Goal: Transaction & Acquisition: Purchase product/service

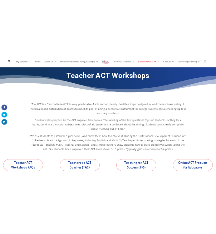
scroll to position [6, 0]
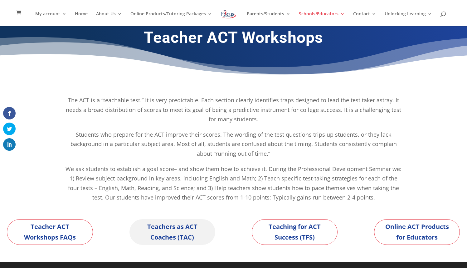
click at [170, 239] on link "Teachers as ACT Coaches (TAC)" at bounding box center [173, 232] width 86 height 26
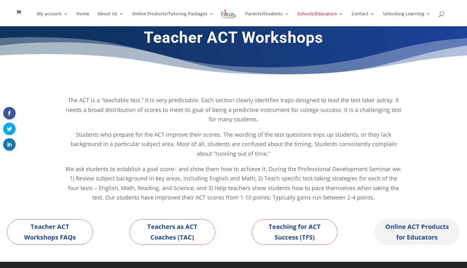
click at [407, 233] on link "Online ACT Products for Educators" at bounding box center [417, 232] width 86 height 26
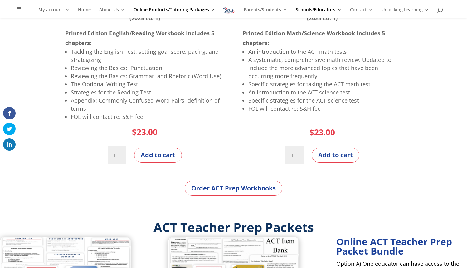
scroll to position [200, 0]
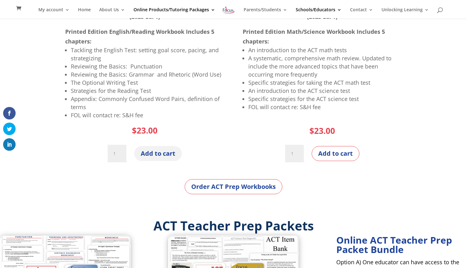
click at [148, 159] on button "Add to cart" at bounding box center [158, 153] width 48 height 15
click at [331, 157] on button "Add to cart" at bounding box center [336, 153] width 48 height 15
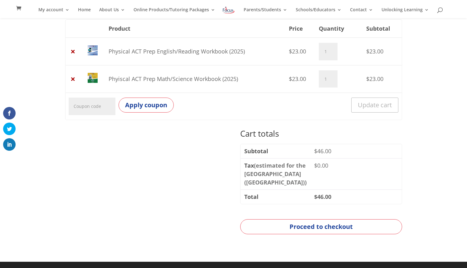
scroll to position [110, 0]
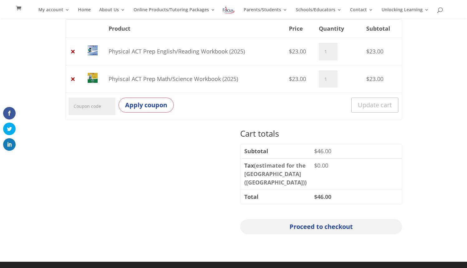
click at [296, 229] on link "Proceed to checkout" at bounding box center [321, 226] width 162 height 15
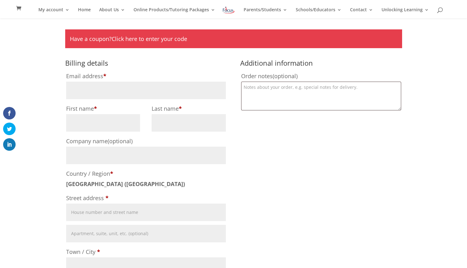
scroll to position [50, 0]
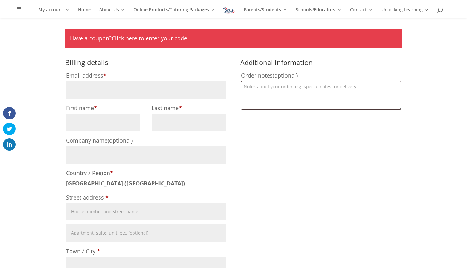
click at [126, 96] on input "Email address *" at bounding box center [146, 89] width 160 height 17
type input "[EMAIL_ADDRESS][DOMAIN_NAME]"
type input "Shannon"
type input "Luster"
click at [144, 178] on p "Country / Region * United States (US)" at bounding box center [146, 177] width 162 height 23
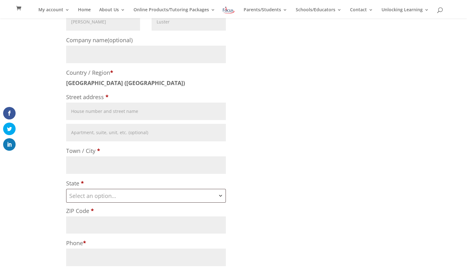
scroll to position [150, 0]
click at [127, 111] on input "Street address *" at bounding box center [146, 111] width 160 height 17
type input "822 Gilmer Avenue"
click at [120, 166] on input "Town / City *" at bounding box center [146, 164] width 160 height 17
type input "Tallassee"
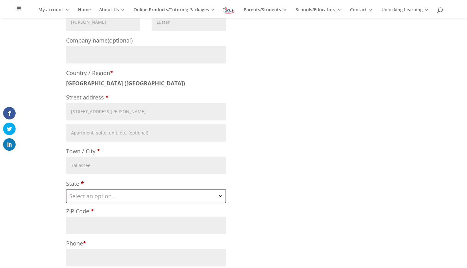
click at [127, 197] on span "Select an option…" at bounding box center [146, 195] width 159 height 13
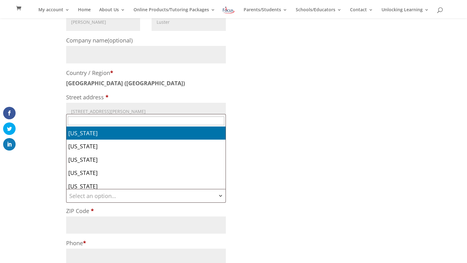
select select "AL"
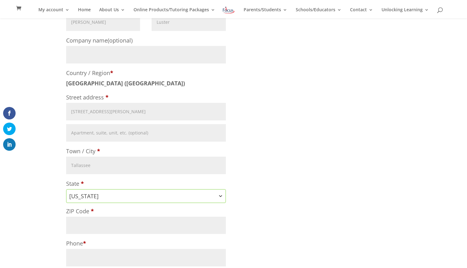
click at [116, 222] on input "ZIP Code *" at bounding box center [146, 224] width 160 height 17
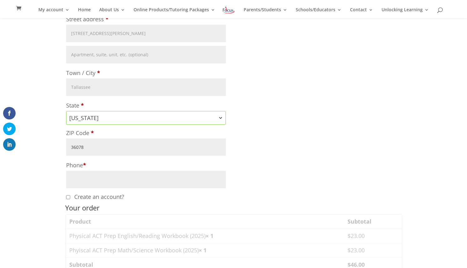
scroll to position [219, 0]
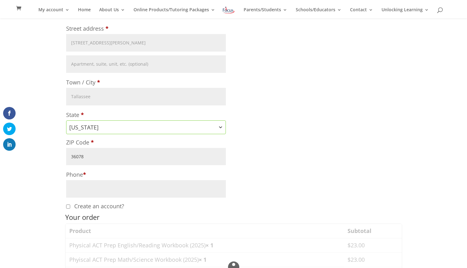
type input "36078"
drag, startPoint x: 83, startPoint y: 185, endPoint x: 191, endPoint y: 186, distance: 107.4
click at [83, 185] on input "Phone *" at bounding box center [146, 188] width 160 height 17
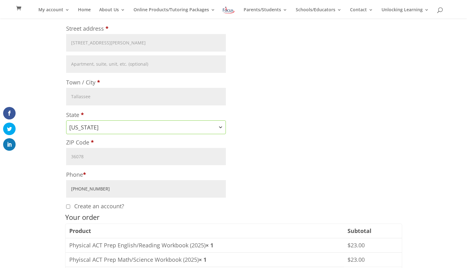
type input "334-315-1301"
click at [215, 225] on th "Product" at bounding box center [205, 231] width 279 height 14
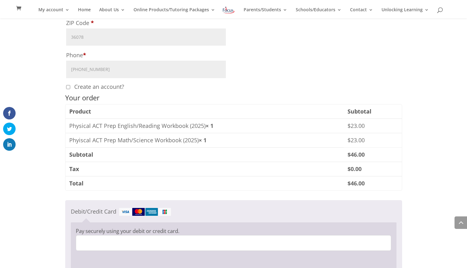
scroll to position [343, 0]
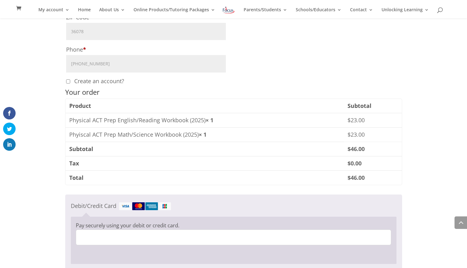
click at [68, 81] on input "Create an account?" at bounding box center [68, 81] width 4 height 4
checkbox input "true"
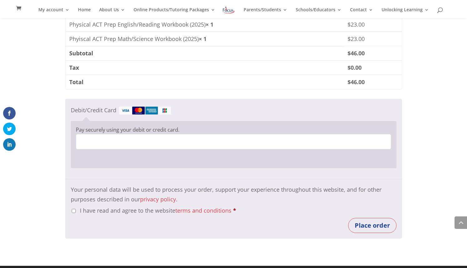
scroll to position [443, 0]
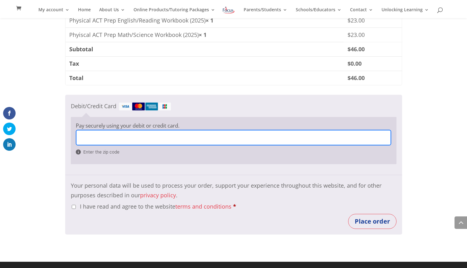
click at [72, 206] on input "I have read and agree to the website terms and conditions *" at bounding box center [74, 206] width 4 height 4
checkbox input "true"
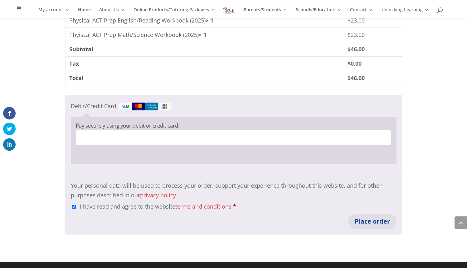
click at [380, 221] on button "Place order" at bounding box center [372, 221] width 48 height 15
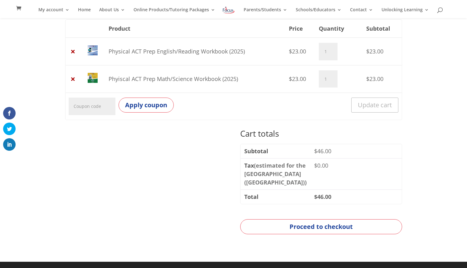
scroll to position [95, 0]
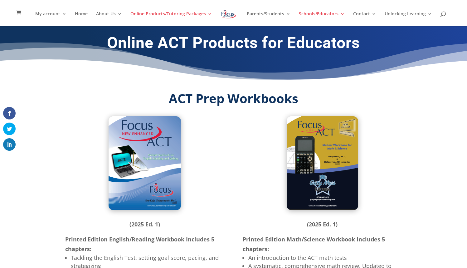
scroll to position [200, 0]
